Goal: Task Accomplishment & Management: Manage account settings

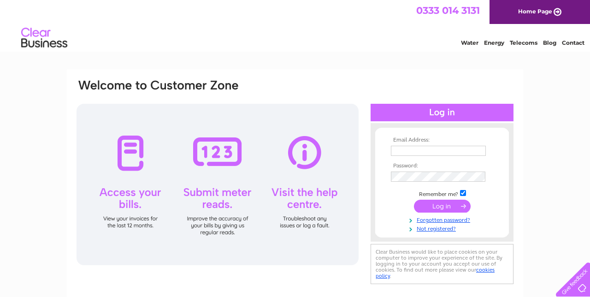
click at [403, 148] on input "text" at bounding box center [438, 151] width 95 height 10
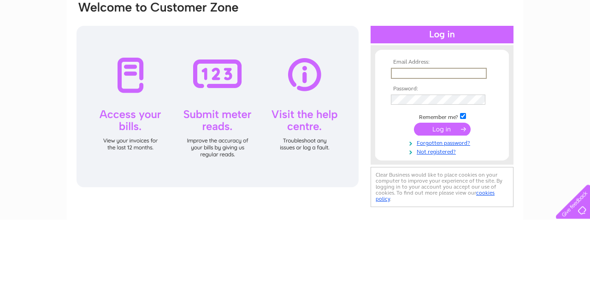
click at [393, 147] on input "text" at bounding box center [439, 151] width 96 height 11
type input "[EMAIL_ADDRESS][DOMAIN_NAME]"
click at [414, 200] on input "submit" at bounding box center [442, 206] width 57 height 13
click at [426, 213] on input "submit" at bounding box center [442, 207] width 57 height 13
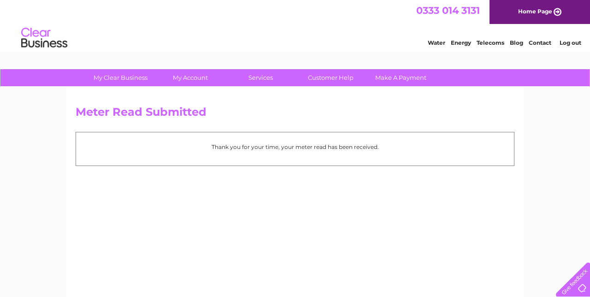
click at [189, 80] on link "My Account" at bounding box center [191, 77] width 76 height 17
